Goal: Navigation & Orientation: Find specific page/section

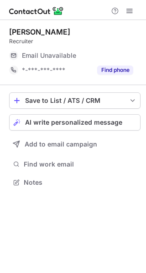
scroll to position [176, 146]
